Goal: Information Seeking & Learning: Check status

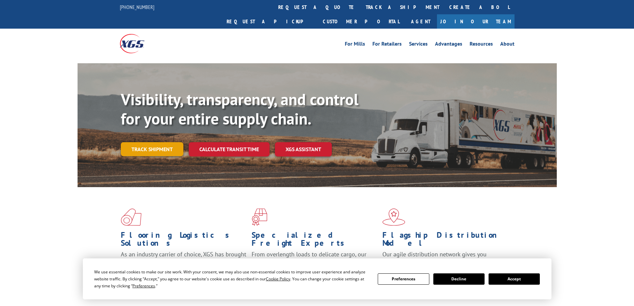
click at [153, 142] on link "Track shipment" at bounding box center [152, 149] width 63 height 14
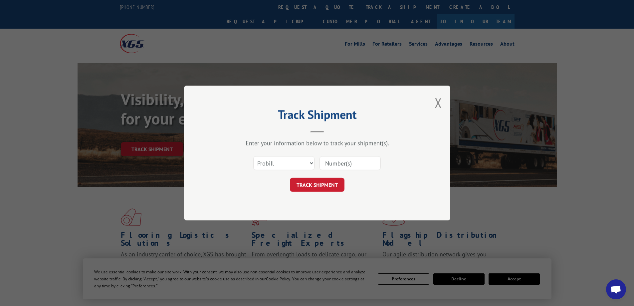
click at [347, 161] on input at bounding box center [349, 163] width 61 height 14
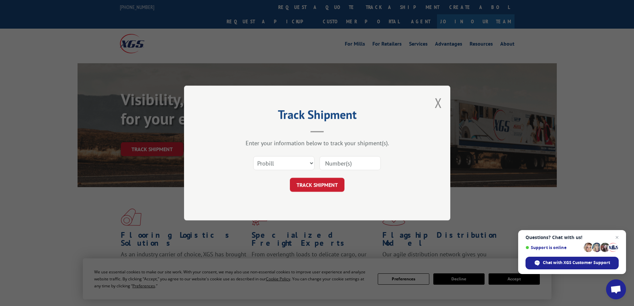
paste input "5552714"
type input "5552714"
click at [317, 186] on button "TRACK SHIPMENT" at bounding box center [317, 185] width 55 height 14
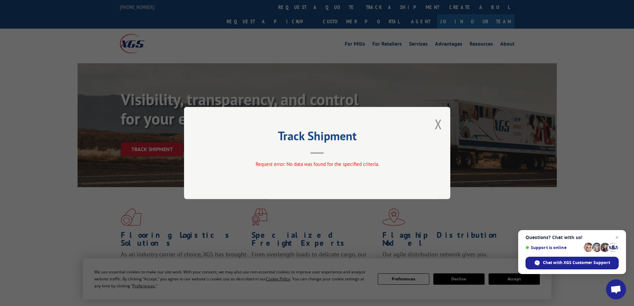
drag, startPoint x: 436, startPoint y: 117, endPoint x: 436, endPoint y: 121, distance: 4.3
click at [436, 118] on button "Close modal" at bounding box center [438, 124] width 7 height 18
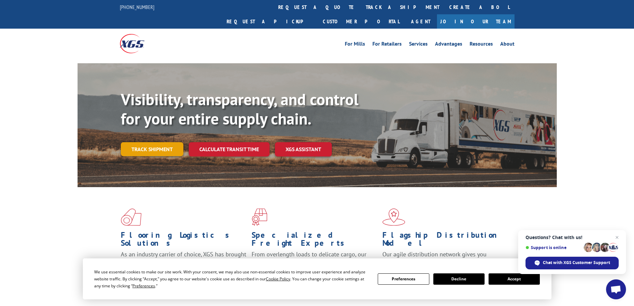
click at [154, 142] on link "Track shipment" at bounding box center [152, 149] width 63 height 14
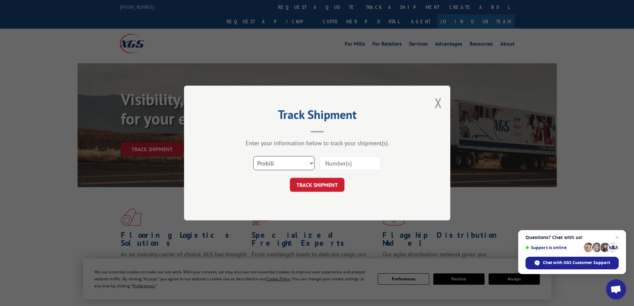
click at [285, 163] on select "Select category... Probill BOL PO" at bounding box center [283, 163] width 61 height 14
select select "bol"
click at [253, 156] on select "Select category... Probill BOL PO" at bounding box center [283, 163] width 61 height 14
click at [346, 166] on input at bounding box center [349, 163] width 61 height 14
paste input "5552714"
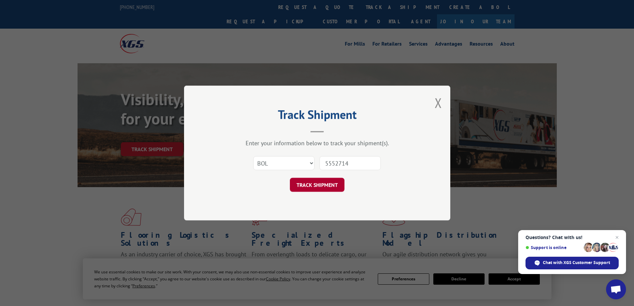
type input "5552714"
click at [327, 188] on button "TRACK SHIPMENT" at bounding box center [317, 185] width 55 height 14
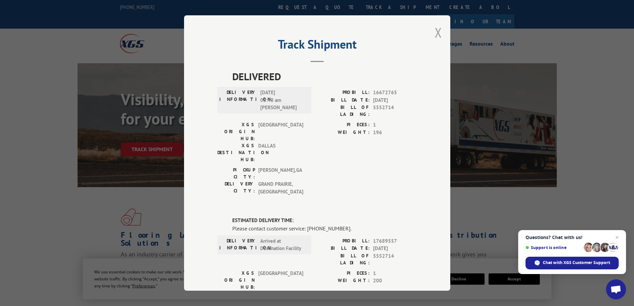
click at [436, 32] on button "Close modal" at bounding box center [438, 33] width 7 height 18
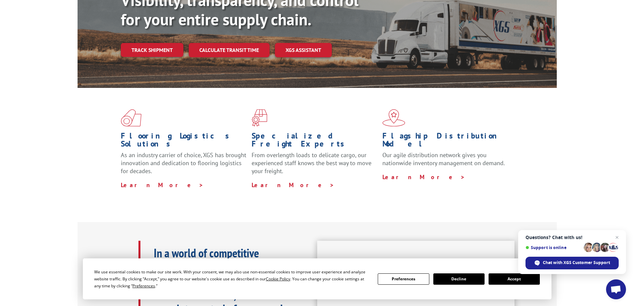
scroll to position [100, 0]
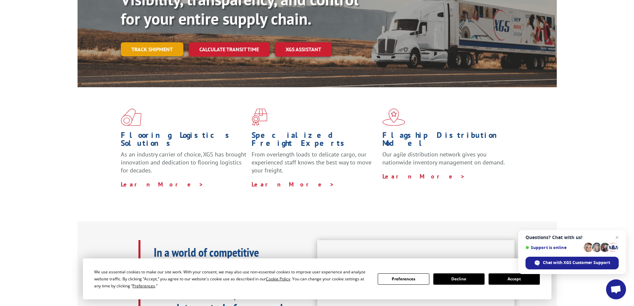
click at [163, 42] on link "Track shipment" at bounding box center [152, 49] width 63 height 14
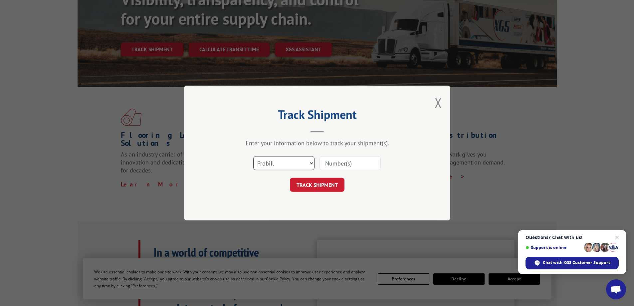
drag, startPoint x: 272, startPoint y: 165, endPoint x: 278, endPoint y: 169, distance: 7.6
click at [272, 165] on select "Select category... Probill BOL PO" at bounding box center [283, 163] width 61 height 14
select select "bol"
click at [253, 156] on select "Select category... Probill BOL PO" at bounding box center [283, 163] width 61 height 14
click at [341, 161] on input at bounding box center [349, 163] width 61 height 14
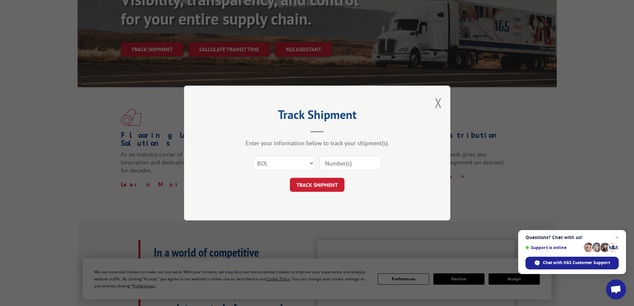
paste input "5552714"
type input "5552714"
click button "TRACK SHIPMENT" at bounding box center [317, 185] width 55 height 14
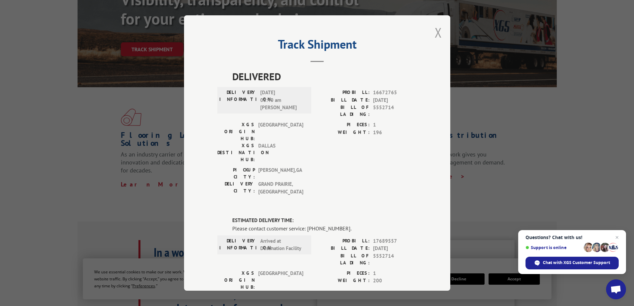
click at [435, 36] on button "Close modal" at bounding box center [438, 33] width 7 height 18
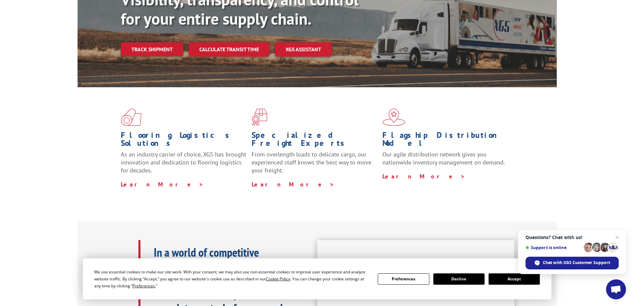
click at [501, 277] on button "Accept" at bounding box center [514, 278] width 51 height 11
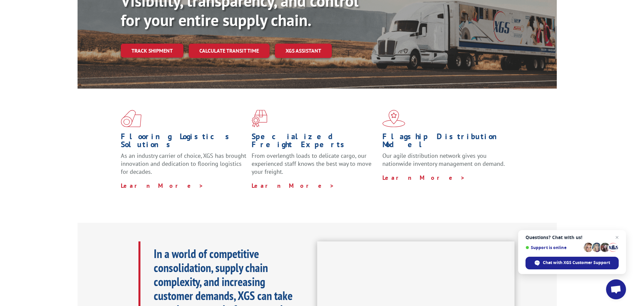
scroll to position [100, 0]
